Goal: Transaction & Acquisition: Purchase product/service

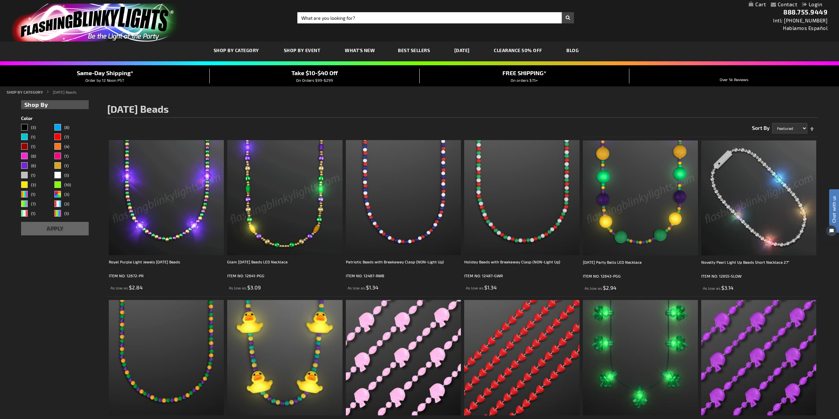
click at [652, 210] on div "Close dialog Get 10% Off Subscribe and save today Unlock Offer Submit" at bounding box center [419, 209] width 839 height 419
click at [644, 240] on img at bounding box center [640, 197] width 115 height 115
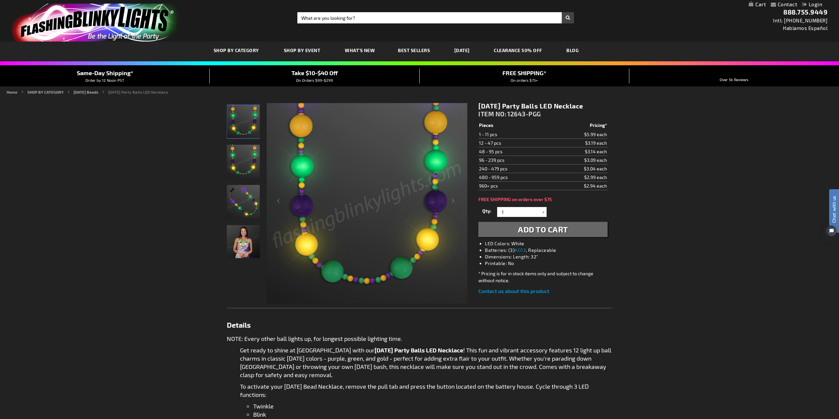
click at [241, 246] on img "Woman wearing Mardi Gras Party Balls LED Necklace" at bounding box center [243, 241] width 33 height 33
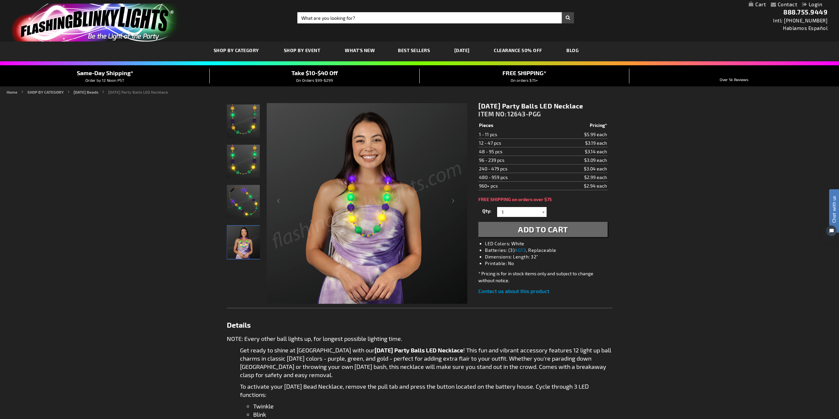
click at [544, 216] on div at bounding box center [543, 212] width 7 height 10
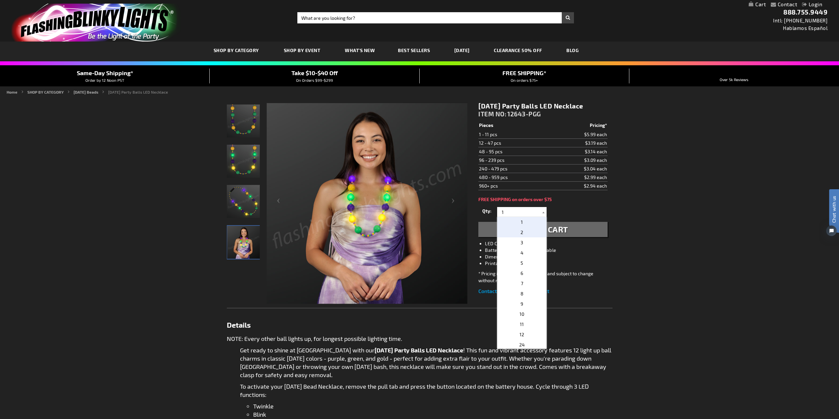
click at [530, 232] on p "2" at bounding box center [521, 232] width 49 height 10
type input "2"
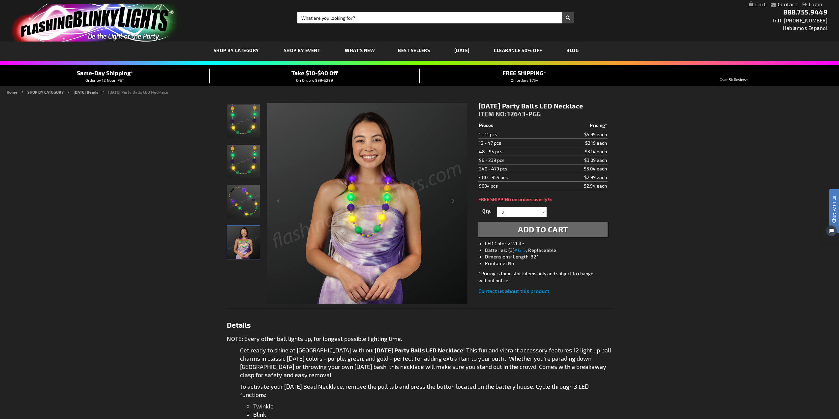
click at [530, 232] on span "Add to Cart" at bounding box center [543, 229] width 50 height 10
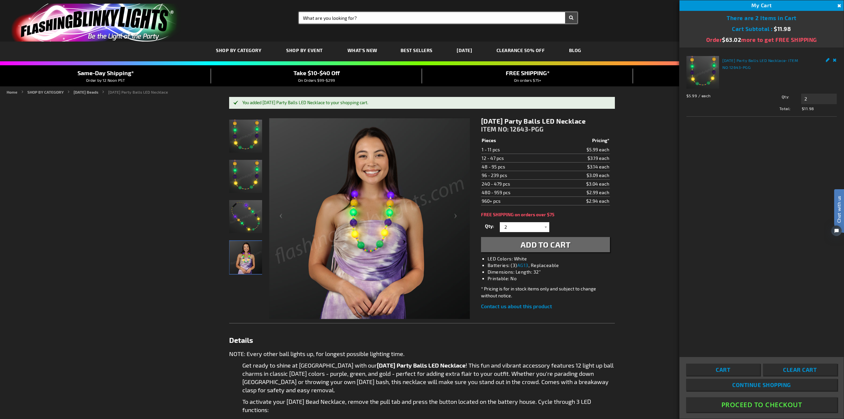
click at [360, 18] on input "Search" at bounding box center [438, 17] width 278 height 11
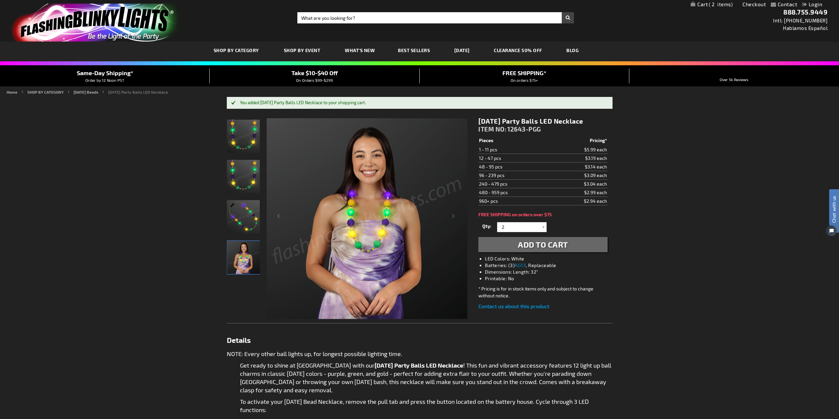
click at [478, 237] on button "Add to Cart" at bounding box center [542, 244] width 129 height 15
click at [360, 18] on input "Search" at bounding box center [435, 17] width 277 height 11
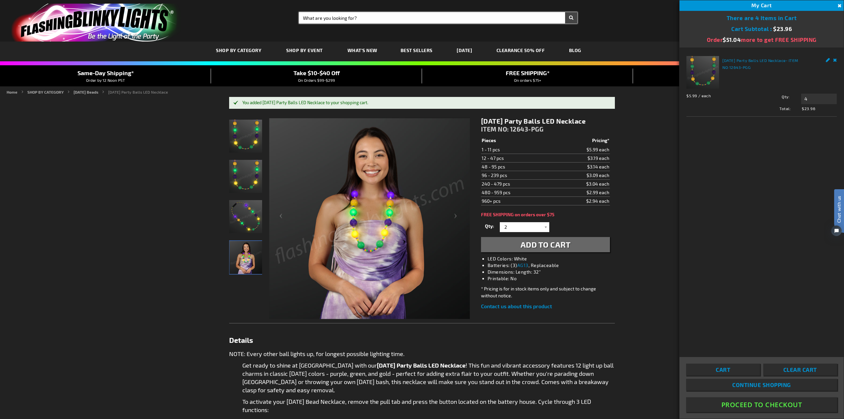
click at [477, 52] on link "[DATE]" at bounding box center [464, 50] width 25 height 22
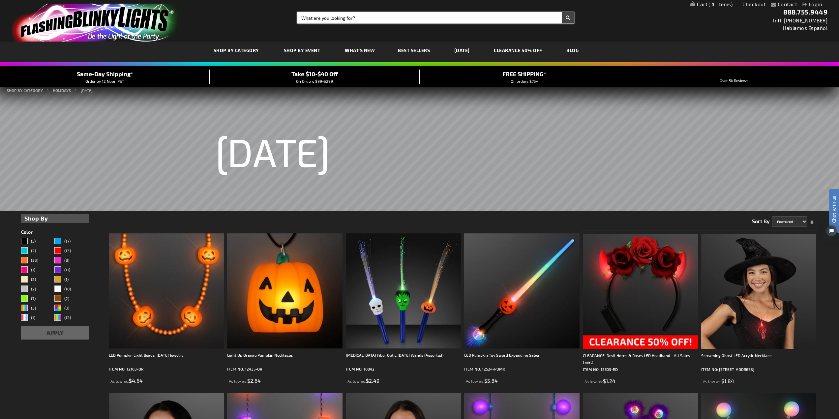
click at [361, 17] on input "Search" at bounding box center [435, 17] width 277 height 11
type input "mardi gras"
click at [562, 12] on button "Search" at bounding box center [568, 17] width 12 height 11
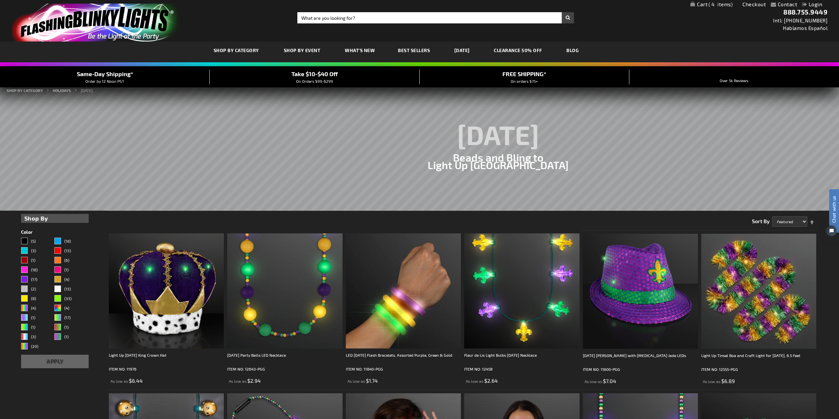
click at [703, 2] on link "My Cart 4 4 items" at bounding box center [711, 4] width 42 height 6
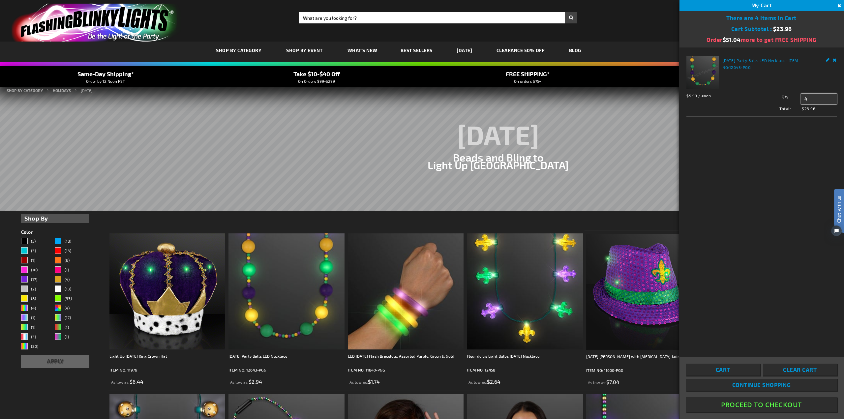
click at [816, 97] on input "4" at bounding box center [819, 99] width 36 height 11
type input "2"
click at [812, 111] on span "Update" at bounding box center [815, 111] width 15 height 5
click at [753, 404] on button "Proceed To Checkout" at bounding box center [761, 404] width 151 height 15
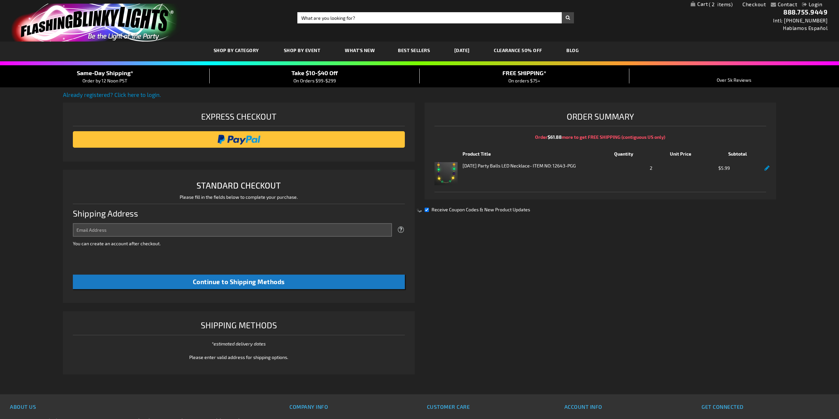
select select "US"
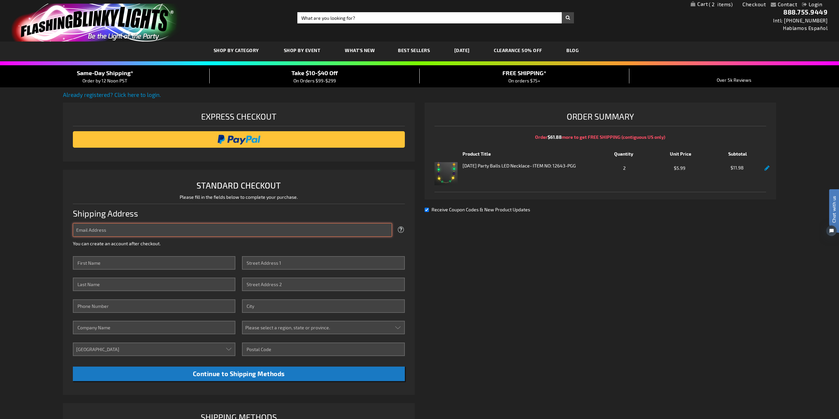
click at [168, 231] on input "Email Address" at bounding box center [232, 230] width 319 height 14
type input "[EMAIL_ADDRESS][DOMAIN_NAME]"
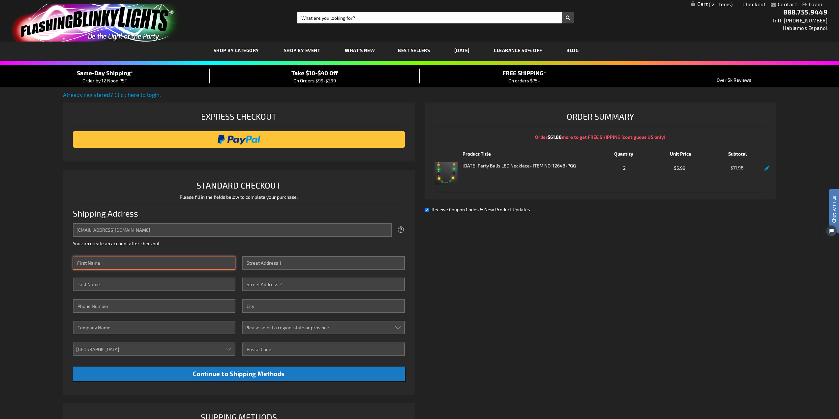
click at [148, 263] on input "First Name" at bounding box center [154, 263] width 162 height 14
type input "Kristen & Andrew"
type input "Green"
type input "7705613516"
type input "Chattahoochee Child Psychology Services, LLC"
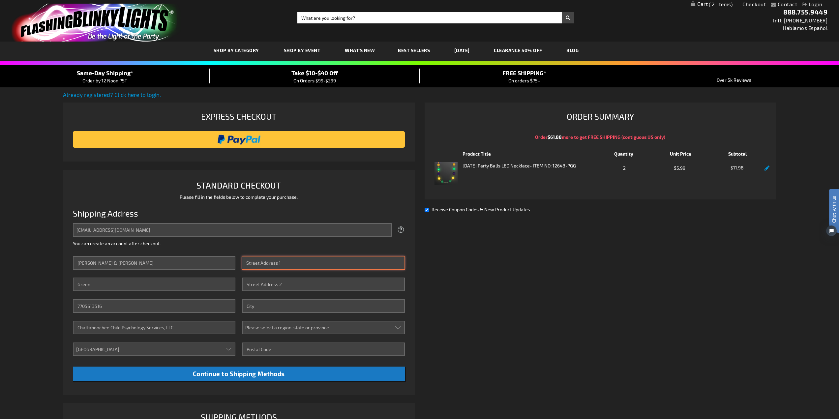
type input "4542 Fawn Path"
type input "Gainesville"
select select "19"
type input "30506"
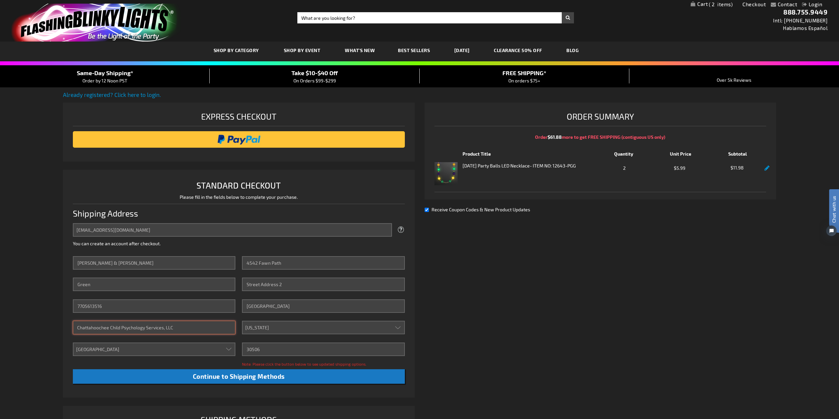
drag, startPoint x: 187, startPoint y: 325, endPoint x: 72, endPoint y: 320, distance: 114.8
click at [72, 320] on li "STANDARD CHECKOUT Please fill in the fields below to complete your purchase. Sh…" at bounding box center [239, 284] width 352 height 228
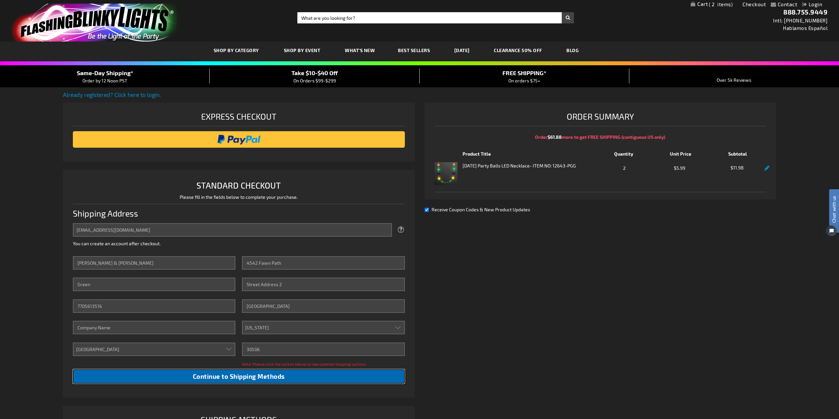
click at [283, 378] on span "Continue to Shipping Methods" at bounding box center [239, 376] width 92 height 8
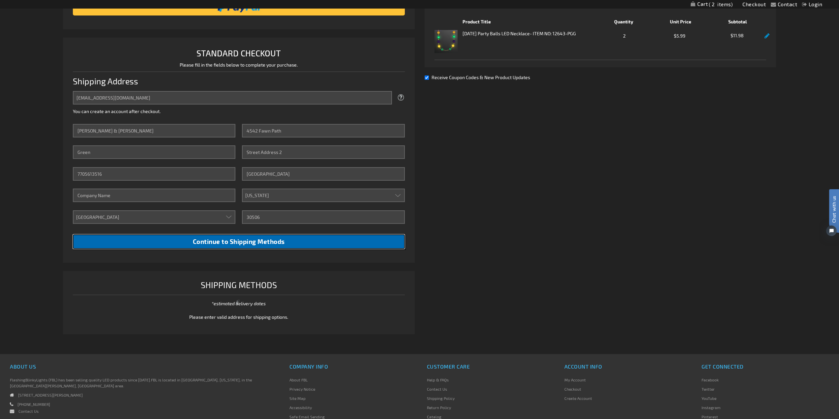
scroll to position [170, 0]
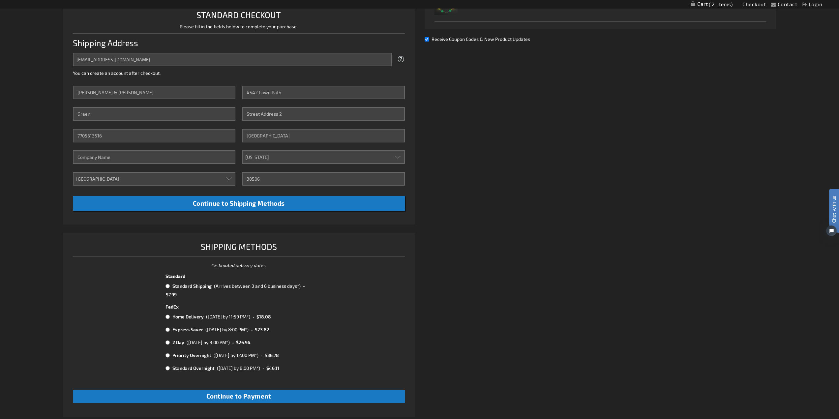
click at [166, 285] on input "radio" at bounding box center [167, 285] width 4 height 5
radio input "true"
click at [232, 393] on span "Continue to Payment" at bounding box center [238, 396] width 65 height 8
checkbox input "true"
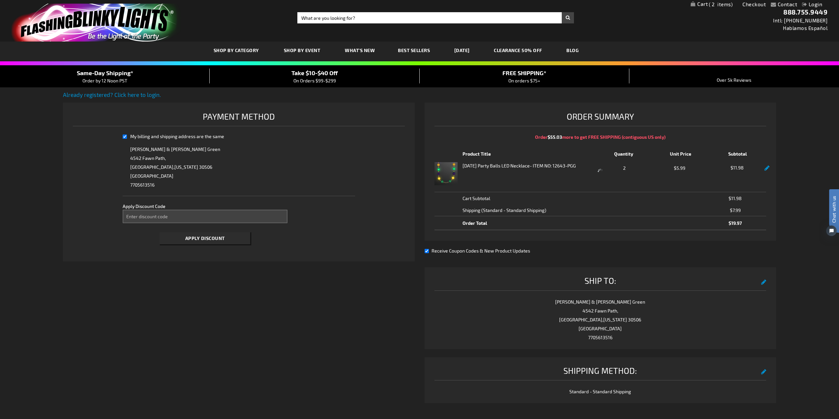
click at [426, 250] on input "Receive Coupon Codes & New Product Updates" at bounding box center [427, 251] width 4 height 4
checkbox input "false"
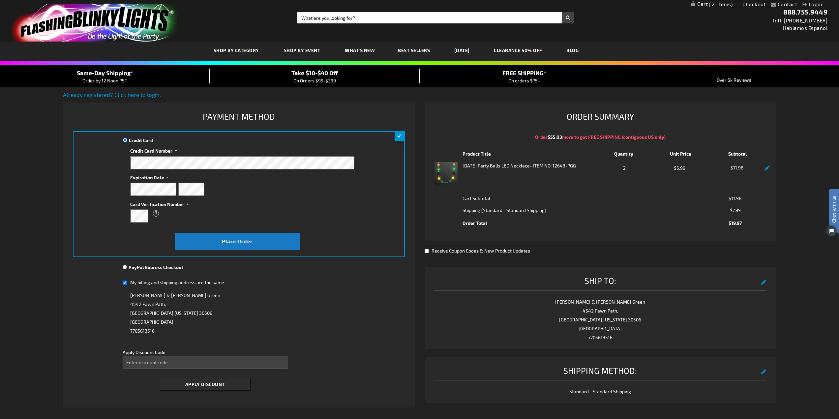
click at [271, 216] on div "What is this?" at bounding box center [239, 214] width 218 height 12
click at [231, 242] on span "Place Order" at bounding box center [237, 241] width 31 height 6
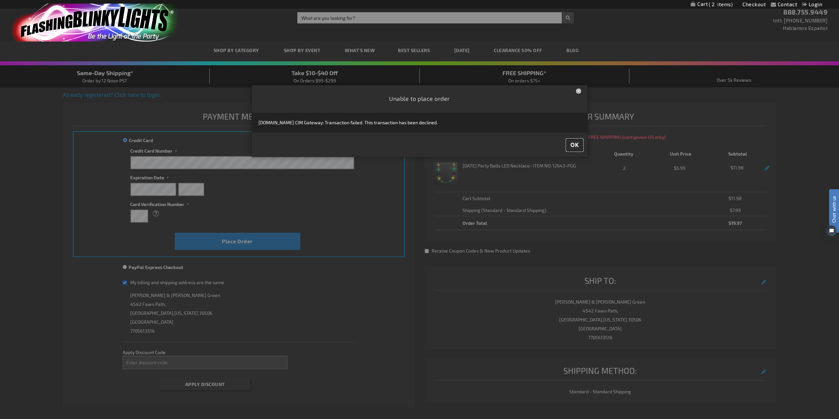
click at [579, 144] on button "OK" at bounding box center [574, 145] width 16 height 12
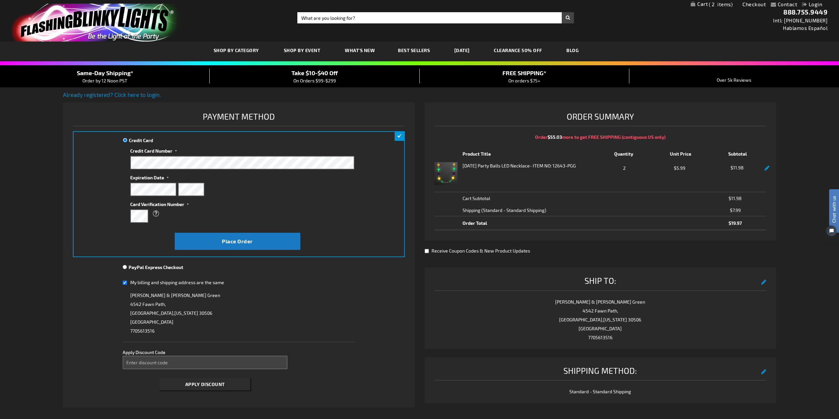
click at [244, 190] on div at bounding box center [242, 190] width 224 height 14
click at [229, 240] on span "Place Order" at bounding box center [237, 241] width 31 height 6
